Goal: Find specific page/section: Find specific page/section

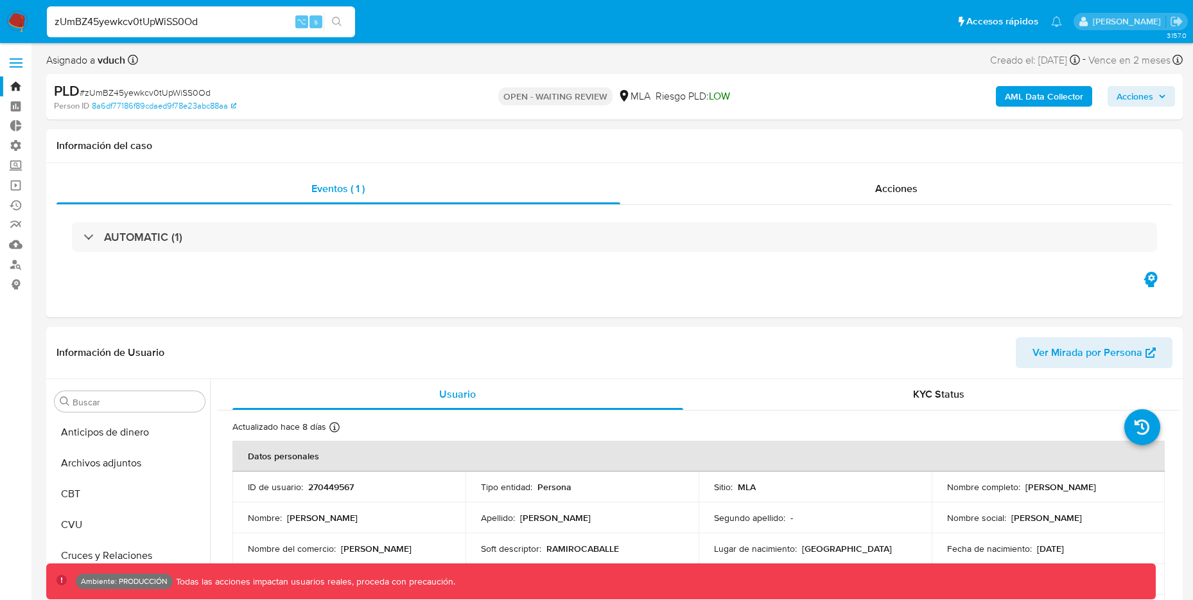
select select "10"
type input "Ccmg3Zzi9tigmz6Rlrl1Veae"
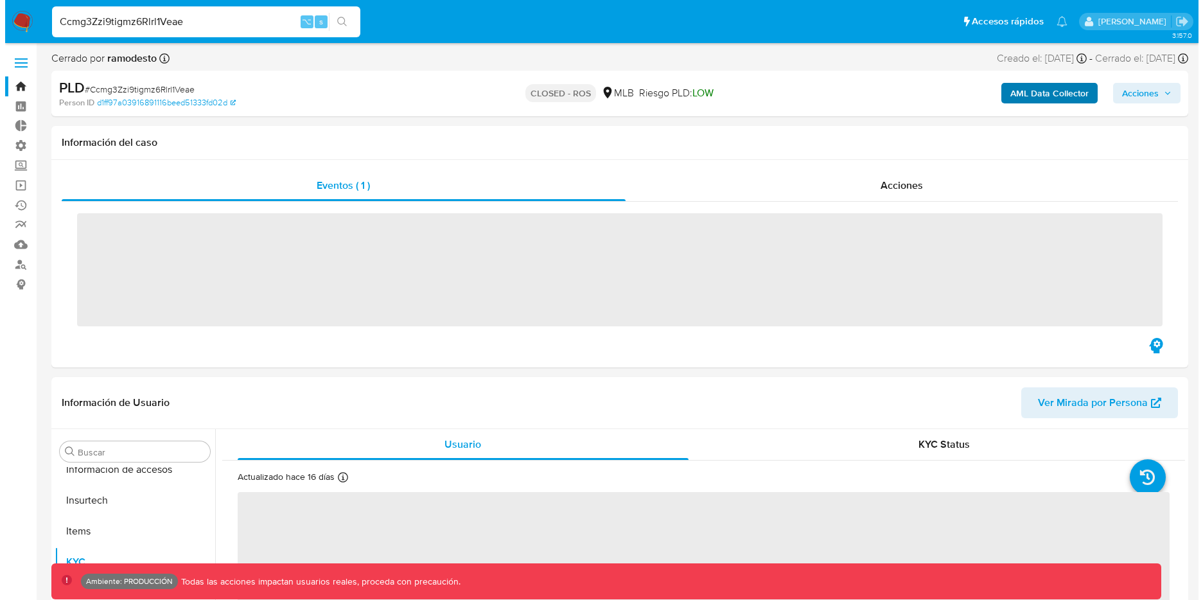
scroll to position [573, 0]
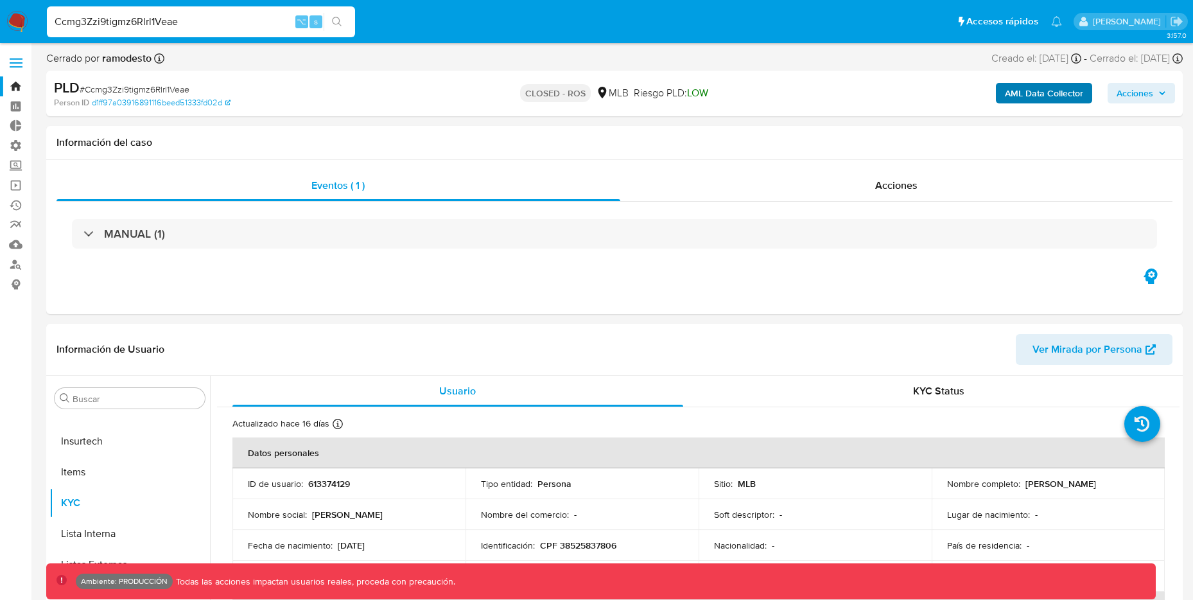
select select "10"
click at [1045, 92] on b "AML Data Collector" at bounding box center [1044, 93] width 78 height 21
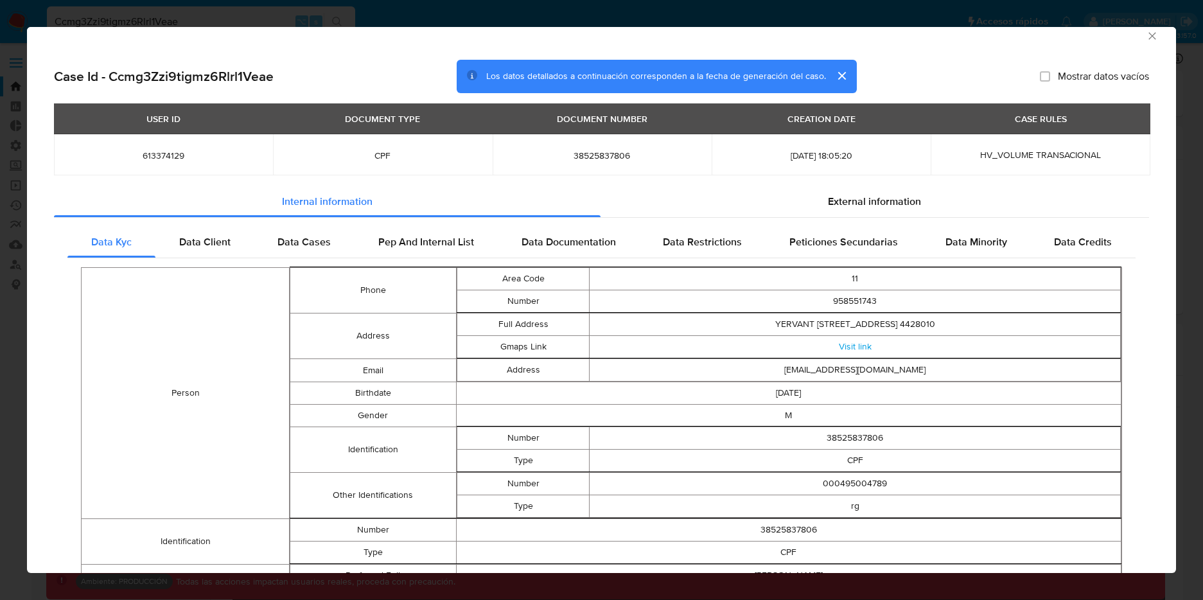
scroll to position [21, 0]
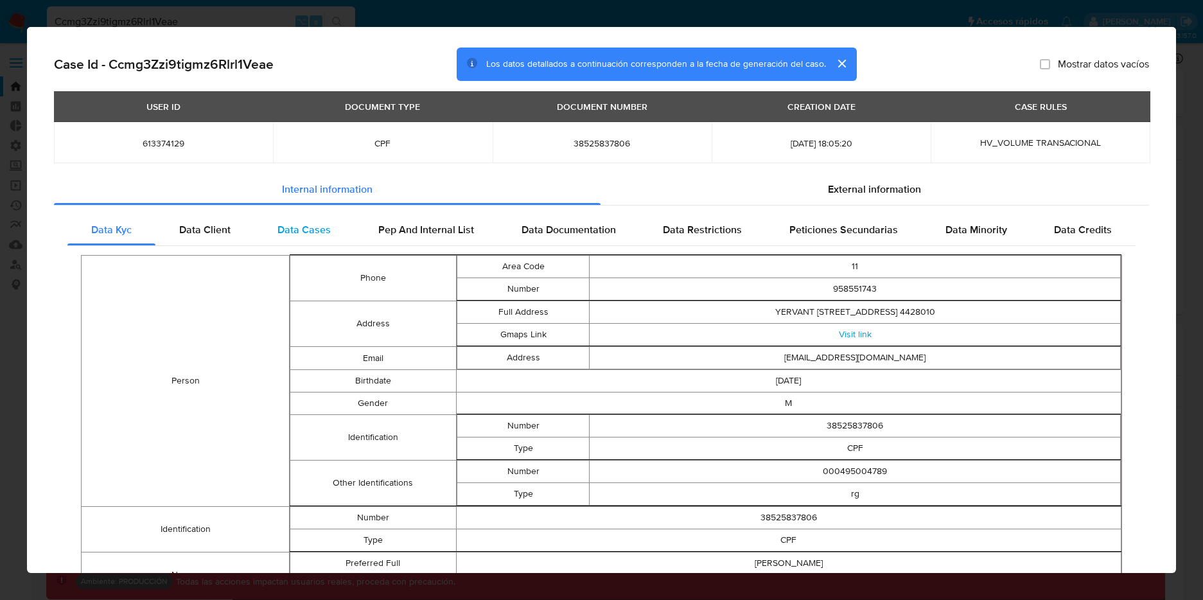
click at [280, 223] on span "Data Cases" at bounding box center [303, 229] width 53 height 15
